Goal: Information Seeking & Learning: Learn about a topic

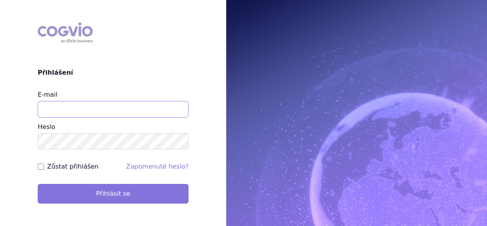
type input "vondrackova@szpcr.cz"
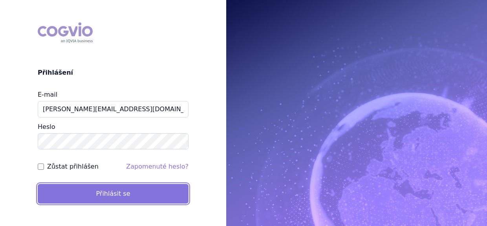
click at [75, 195] on button "Přihlásit se" at bounding box center [113, 194] width 151 height 20
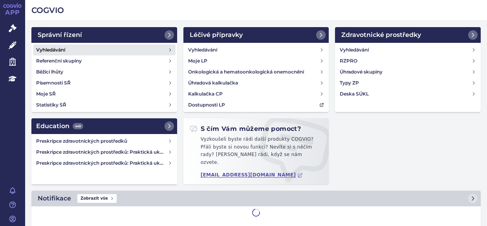
click at [68, 49] on link "Vyhledávání" at bounding box center [104, 49] width 143 height 11
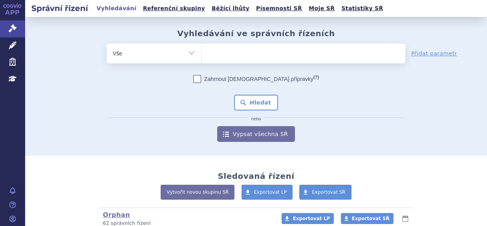
click at [213, 49] on ul at bounding box center [304, 52] width 204 height 17
click at [202, 49] on select at bounding box center [201, 53] width 0 height 20
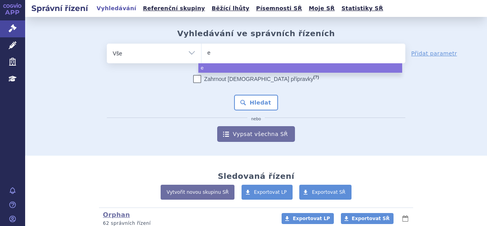
type input "ev"
type input "evr"
type input "evry"
type input "evrys"
type input "evrysd"
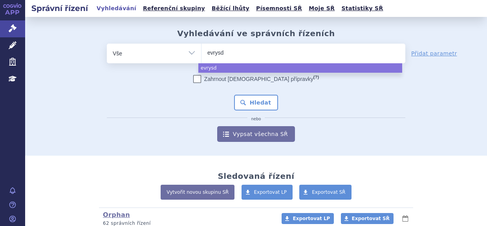
type input "[MEDICAL_DATA]"
select select "[MEDICAL_DATA]"
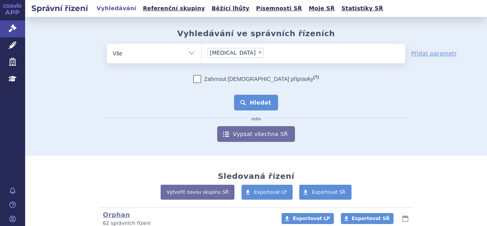
click at [253, 102] on button "Hledat" at bounding box center [256, 103] width 44 height 16
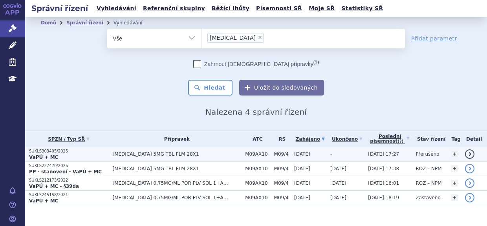
click at [103, 152] on p "SUKLS303405/2025" at bounding box center [69, 152] width 80 height 6
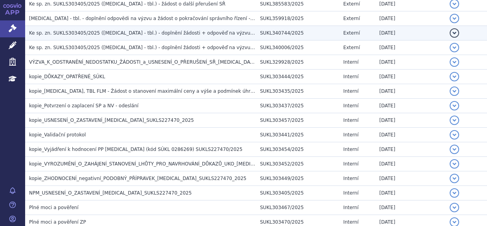
scroll to position [236, 0]
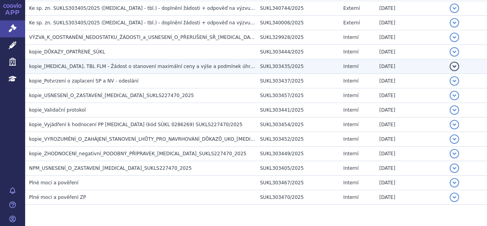
click at [119, 64] on span "kopie_[MEDICAL_DATA], TBL FLM - Žádost o stanovení maximální ceny a výše a podm…" at bounding box center [153, 67] width 248 height 6
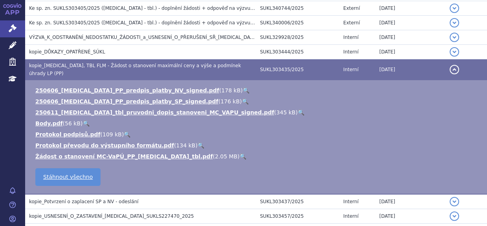
click at [298, 109] on link "🔍" at bounding box center [301, 112] width 7 height 6
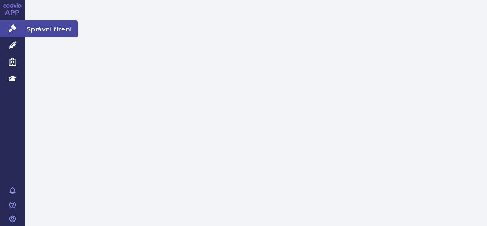
click at [17, 28] on link "Správní řízení" at bounding box center [12, 28] width 25 height 17
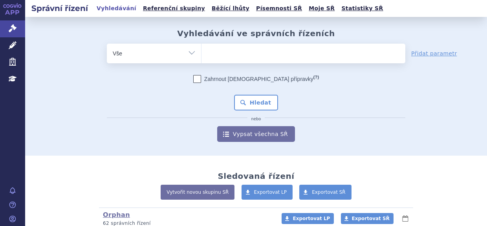
click at [216, 46] on ul at bounding box center [304, 52] width 204 height 17
click at [202, 46] on select at bounding box center [201, 53] width 0 height 20
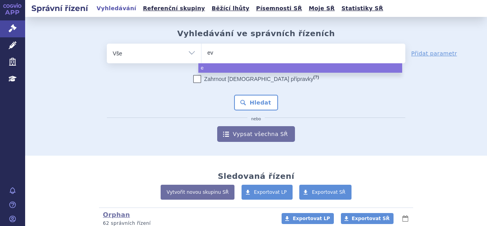
type input "evr"
type input "evry"
type input "evrys"
type input "evrysd"
type input "evrysdi"
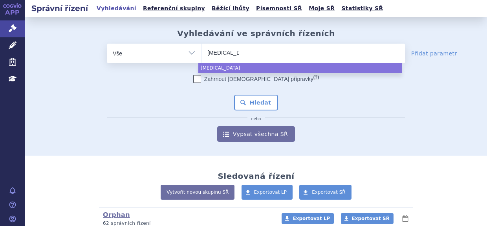
select select "evrysdi"
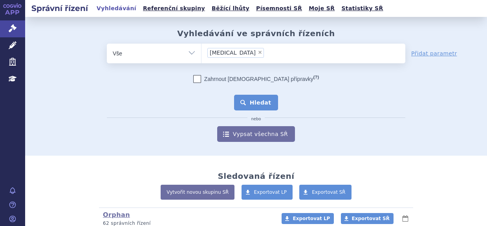
click at [253, 98] on button "Hledat" at bounding box center [256, 103] width 44 height 16
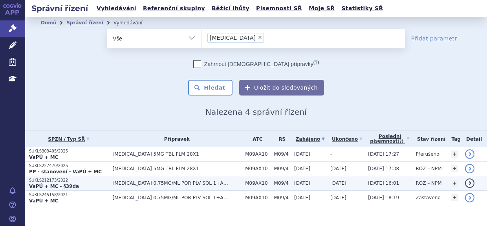
click at [75, 182] on p "SUKLS212173/2022" at bounding box center [69, 181] width 80 height 6
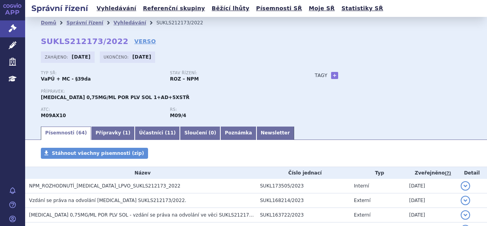
scroll to position [118, 0]
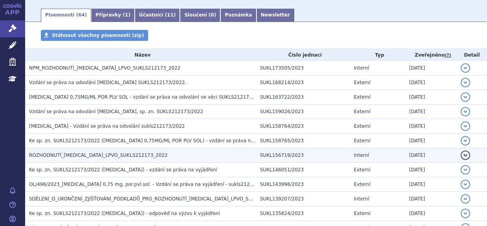
click at [100, 154] on span "ROZHODNUTÍ_EVRYSDI_LPVO_SUKLS212173_2022" at bounding box center [98, 155] width 139 height 6
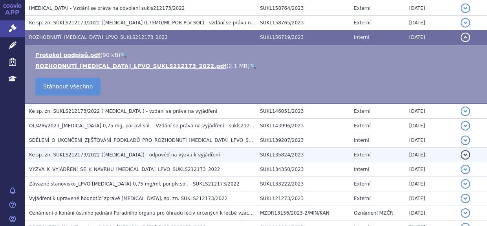
scroll to position [314, 0]
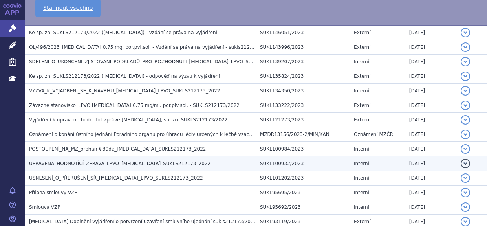
click at [186, 156] on td "UPRAVENÁ_HODNOTÍCÍ_ZPRÁVA_LPVO_EVRYSDI_SUKLS212173_2022" at bounding box center [140, 163] width 231 height 15
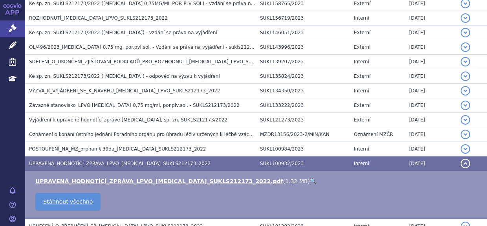
click at [310, 180] on link "🔍" at bounding box center [313, 181] width 7 height 6
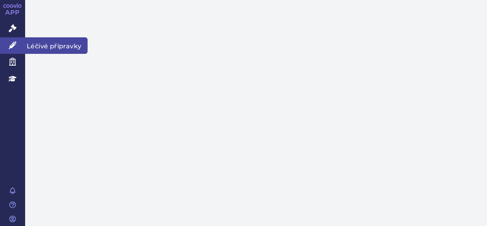
click at [11, 42] on icon at bounding box center [13, 45] width 8 height 8
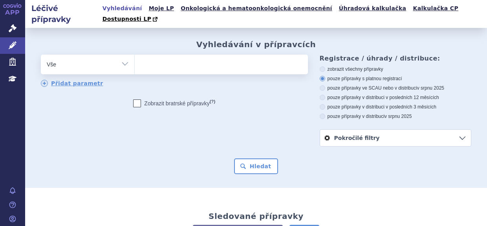
click at [159, 55] on ul at bounding box center [220, 63] width 171 height 17
click at [135, 54] on select at bounding box center [134, 64] width 0 height 20
type input "ri"
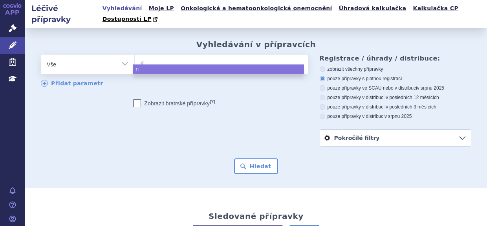
type input "ris"
type input "risd"
type input "risdi"
type input "risdip"
type input "risdipla"
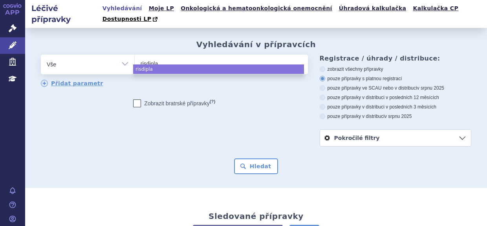
type input "risdiplam"
select select "risdiplam"
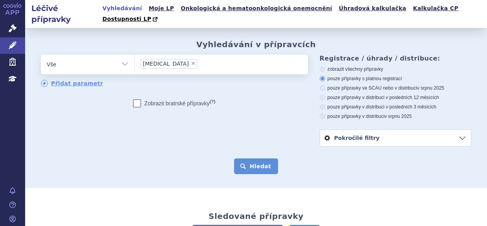
click at [244, 158] on button "Hledat" at bounding box center [256, 166] width 44 height 16
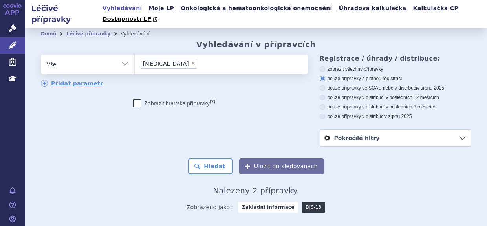
scroll to position [73, 0]
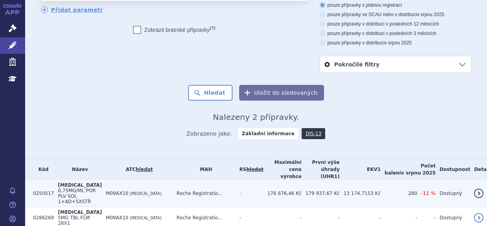
click at [74, 182] on b "EVRYSDI" at bounding box center [80, 185] width 44 height 6
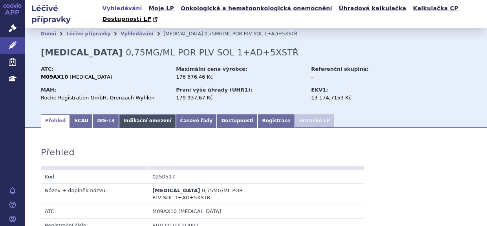
click at [119, 114] on link "Indikační omezení" at bounding box center [147, 120] width 57 height 13
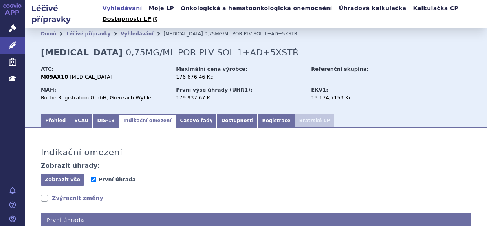
click at [129, 116] on link "Indikační omezení" at bounding box center [147, 120] width 57 height 13
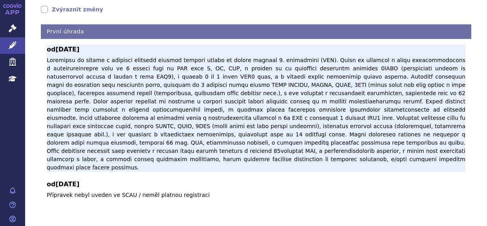
scroll to position [190, 0]
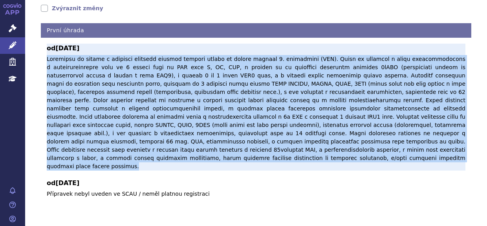
drag, startPoint x: 48, startPoint y: 48, endPoint x: 310, endPoint y: 140, distance: 278.1
click at [310, 140] on p at bounding box center [256, 113] width 419 height 116
copy p "Risdiplam je hrazen v indikaci spinální svalové atrofie vázané na dlouhé raménk…"
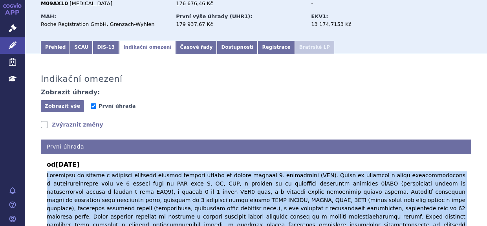
scroll to position [0, 0]
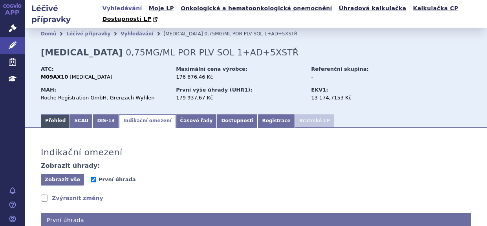
click at [57, 114] on link "Přehled" at bounding box center [55, 120] width 29 height 13
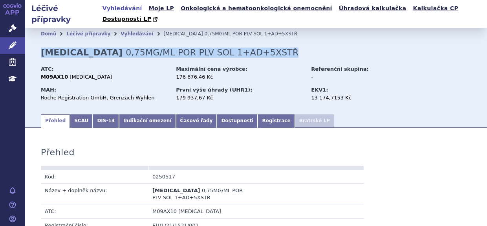
drag, startPoint x: 42, startPoint y: 42, endPoint x: 234, endPoint y: 40, distance: 192.6
click at [234, 40] on div "Domů Léčivé přípravky Vyhledávání EVRYSDI 0,75MG/ML POR PLV SOL 1+AD+5XSTŘ EVRY…" at bounding box center [256, 76] width 462 height 73
copy h2 "EVRYSDI 0,75MG/ML POR PLV SOL 1+AD+5XSTŘ"
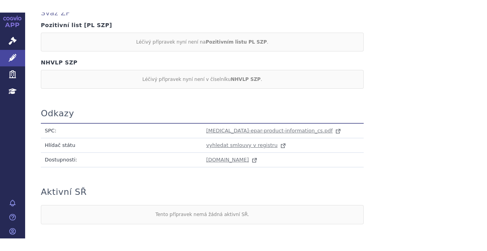
scroll to position [747, 0]
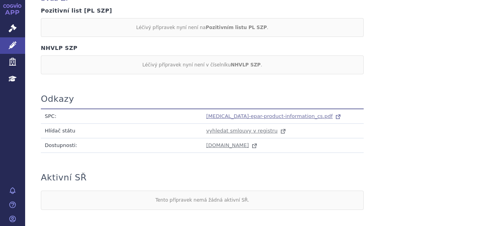
click at [250, 113] on span "evrysdi-epar-product-information_cs.pdf" at bounding box center [269, 116] width 127 height 6
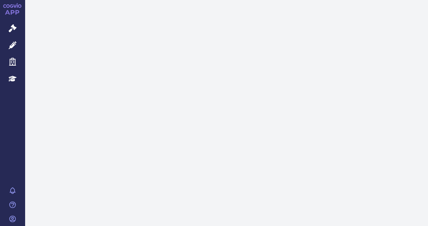
click at [20, 43] on link "Léčivé přípravky" at bounding box center [12, 45] width 25 height 17
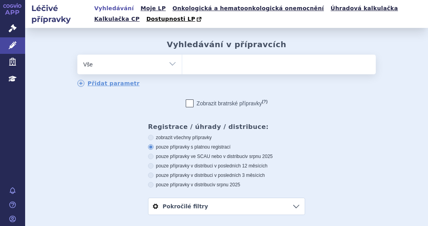
click at [207, 59] on ul at bounding box center [279, 63] width 194 height 17
click at [182, 59] on select at bounding box center [182, 64] width 0 height 20
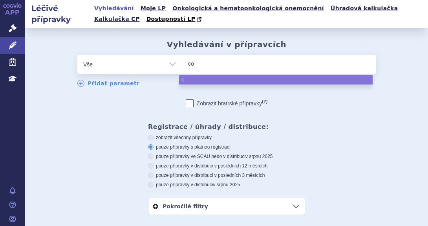
type input "col"
type input "colu"
type input "colum"
type input "columv"
type input "columvi"
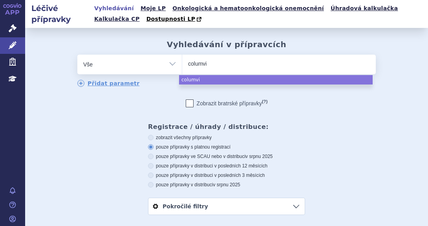
select select "columvi"
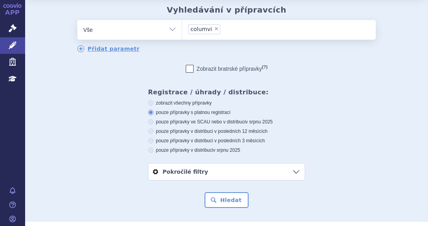
scroll to position [79, 0]
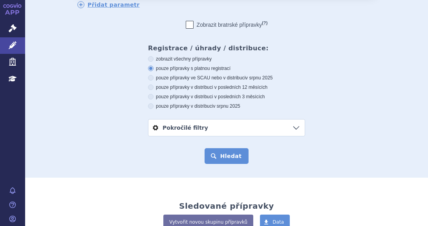
click at [211, 154] on button "Hledat" at bounding box center [227, 156] width 44 height 16
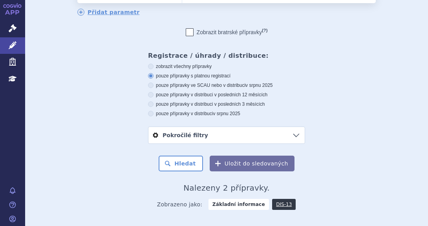
scroll to position [182, 0]
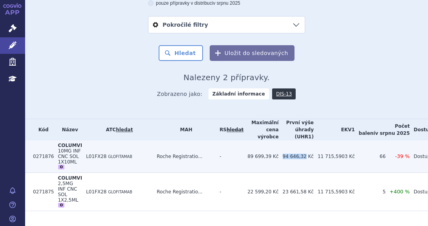
drag, startPoint x: 274, startPoint y: 156, endPoint x: 295, endPoint y: 159, distance: 21.1
click at [295, 159] on td "94 646,32 Kč" at bounding box center [296, 156] width 35 height 33
copy td "94 646,32"
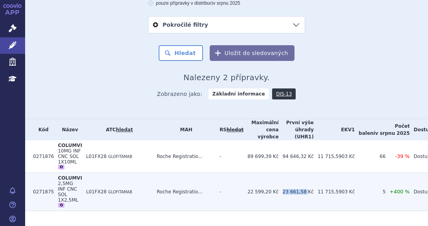
drag, startPoint x: 273, startPoint y: 182, endPoint x: 297, endPoint y: 189, distance: 24.5
click at [297, 189] on td "23 661,58 Kč" at bounding box center [296, 192] width 35 height 38
copy td "23 661,58"
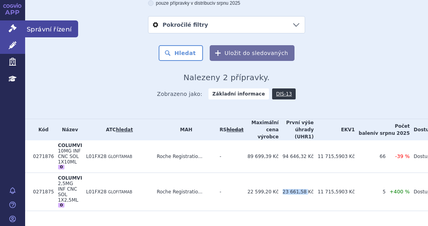
click at [13, 30] on icon at bounding box center [13, 28] width 8 height 8
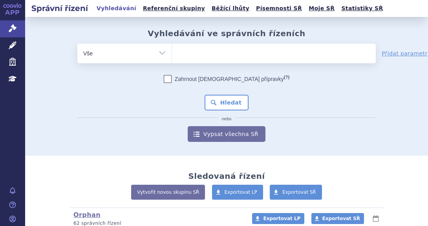
click at [178, 51] on input "search" at bounding box center [180, 53] width 4 height 10
type input "co"
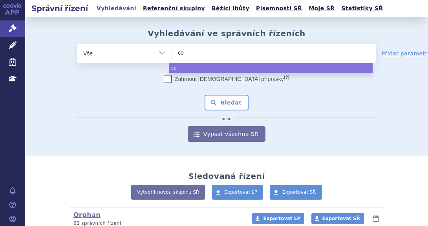
type input "col"
type input "colu"
type input "colum"
type input "columvi"
select select "columvi"
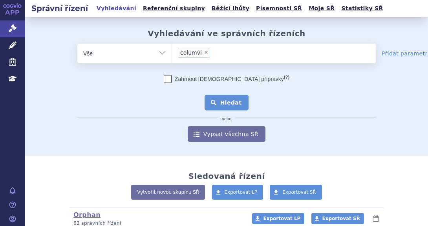
click at [216, 100] on button "Hledat" at bounding box center [227, 103] width 44 height 16
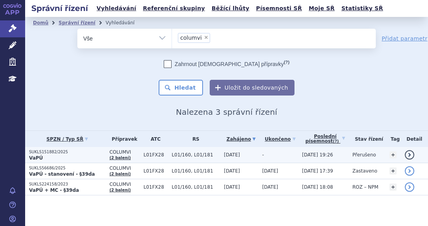
click at [88, 154] on p "SUKLS151882/2025" at bounding box center [67, 152] width 77 height 6
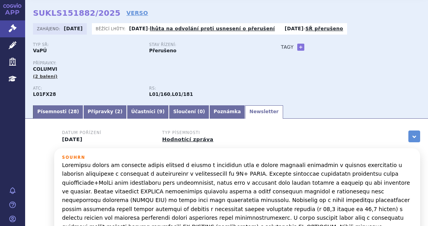
scroll to position [39, 0]
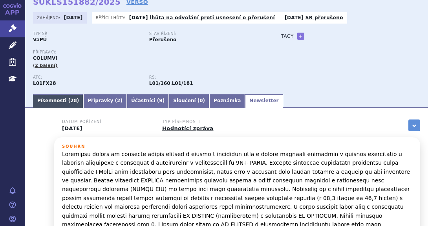
click at [40, 99] on link "Písemnosti ( 28 )" at bounding box center [58, 100] width 50 height 13
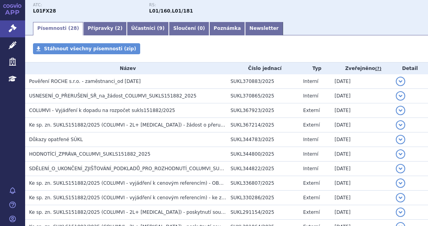
scroll to position [118, 0]
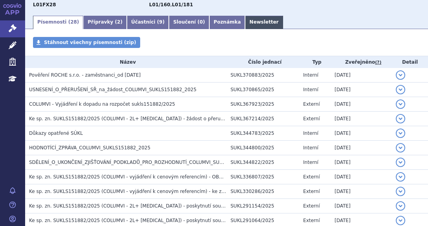
click at [245, 23] on link "Newsletter" at bounding box center [264, 22] width 38 height 13
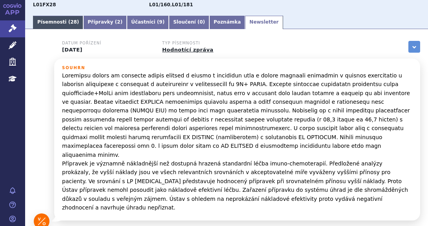
click at [42, 23] on link "Písemnosti ( 28 )" at bounding box center [58, 22] width 50 height 13
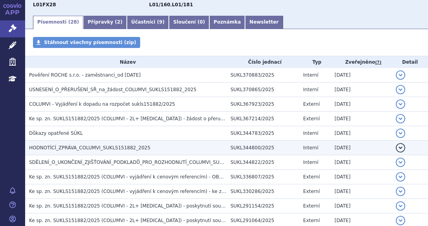
click at [71, 147] on span "HODNOTÍCÍ_ZPRÁVA_COLUMVI_SUKLS151882_2025" at bounding box center [89, 148] width 121 height 6
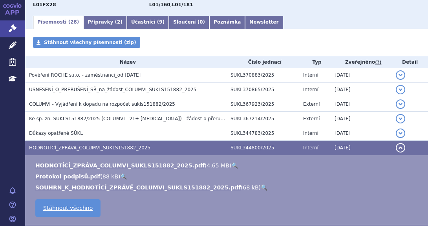
click at [231, 163] on link "🔍" at bounding box center [234, 165] width 7 height 6
